Goal: Information Seeking & Learning: Learn about a topic

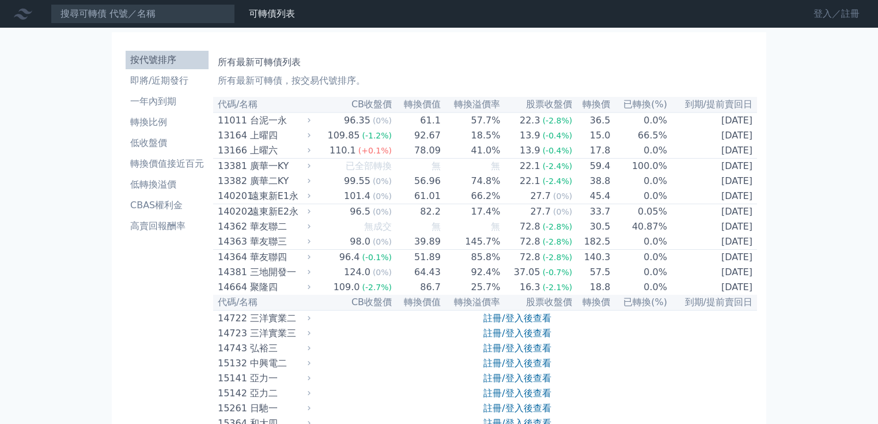
click at [852, 14] on link "登入／註冊" at bounding box center [836, 14] width 65 height 18
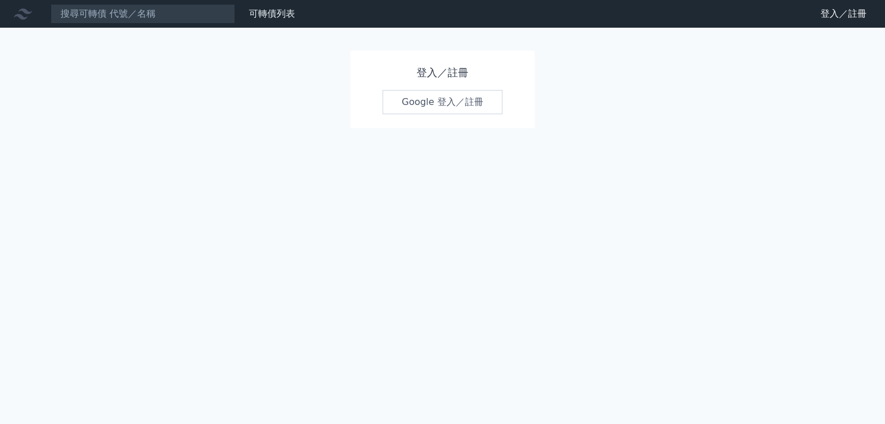
click at [475, 108] on link "Google 登入／註冊" at bounding box center [443, 102] width 120 height 24
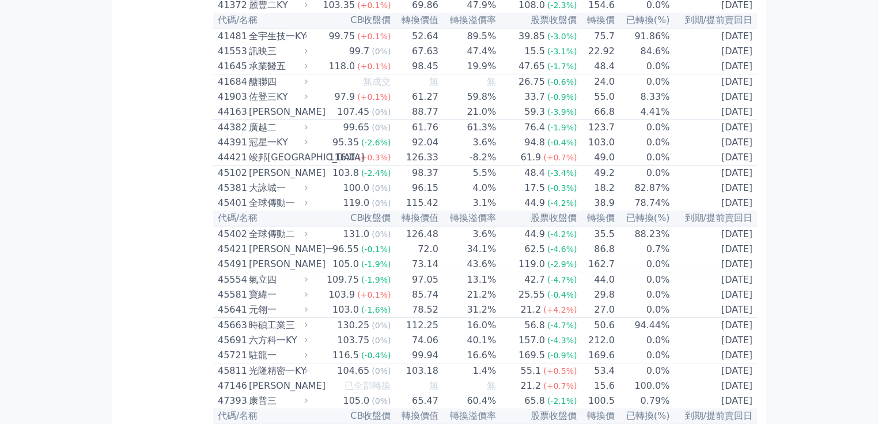
scroll to position [3042, 0]
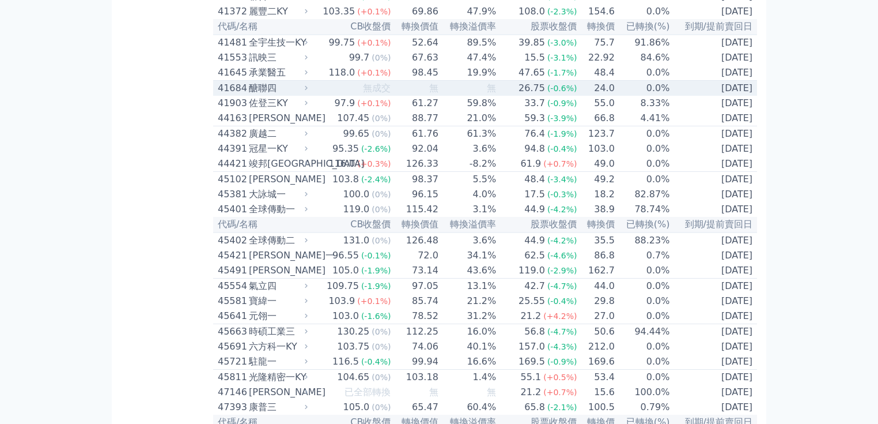
click at [259, 95] on div "醣聯四" at bounding box center [277, 88] width 56 height 14
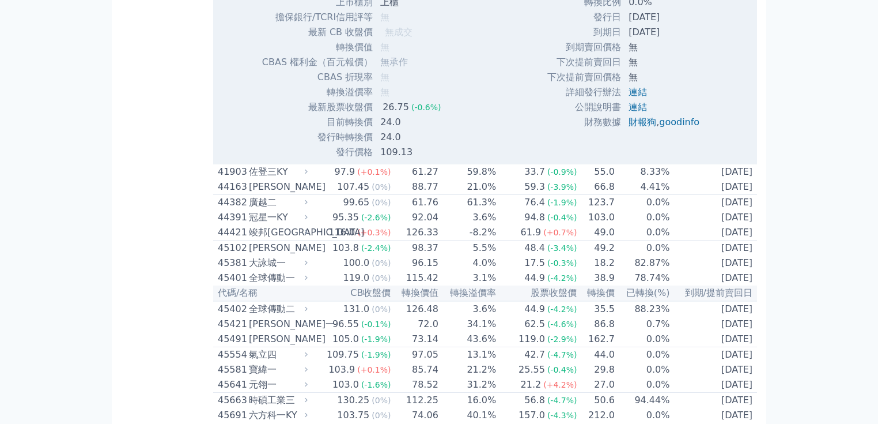
scroll to position [3365, 0]
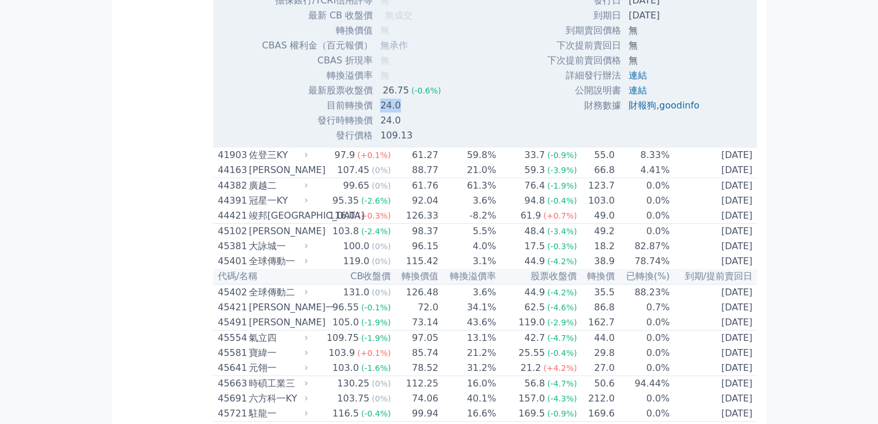
drag, startPoint x: 377, startPoint y: 328, endPoint x: 396, endPoint y: 328, distance: 19.0
click at [396, 113] on td "24.0" at bounding box center [411, 105] width 77 height 15
drag, startPoint x: 329, startPoint y: 329, endPoint x: 402, endPoint y: 330, distance: 73.2
click at [402, 113] on tr "目前轉換價 24.0" at bounding box center [356, 105] width 189 height 15
